Goal: Find specific page/section: Find specific page/section

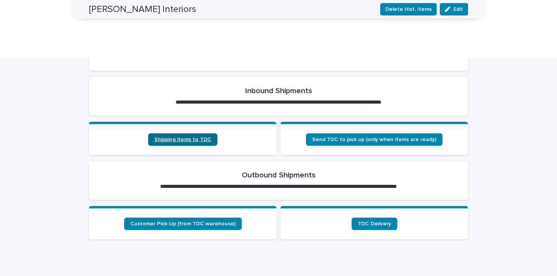
scroll to position [271, 0]
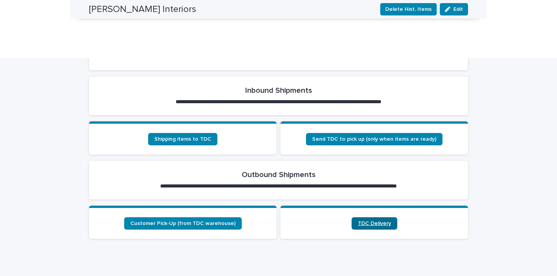
click at [380, 221] on span "TDC Delivery" at bounding box center [374, 223] width 33 height 5
